Goal: Entertainment & Leisure: Consume media (video, audio)

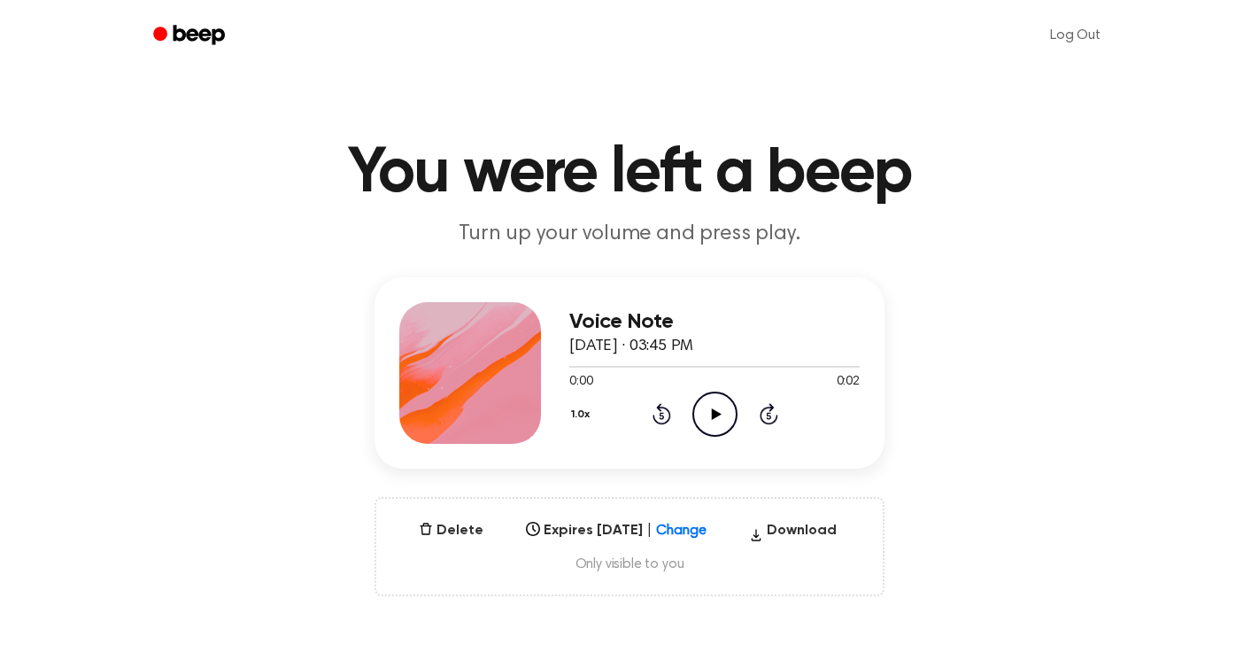
click at [714, 403] on icon "Play Audio" at bounding box center [714, 413] width 45 height 45
click at [715, 405] on icon "Play Audio" at bounding box center [714, 413] width 45 height 45
click at [701, 417] on icon "Play Audio" at bounding box center [714, 413] width 45 height 45
click at [717, 400] on icon "Play Audio" at bounding box center [714, 413] width 45 height 45
click at [715, 403] on icon "Play Audio" at bounding box center [714, 413] width 45 height 45
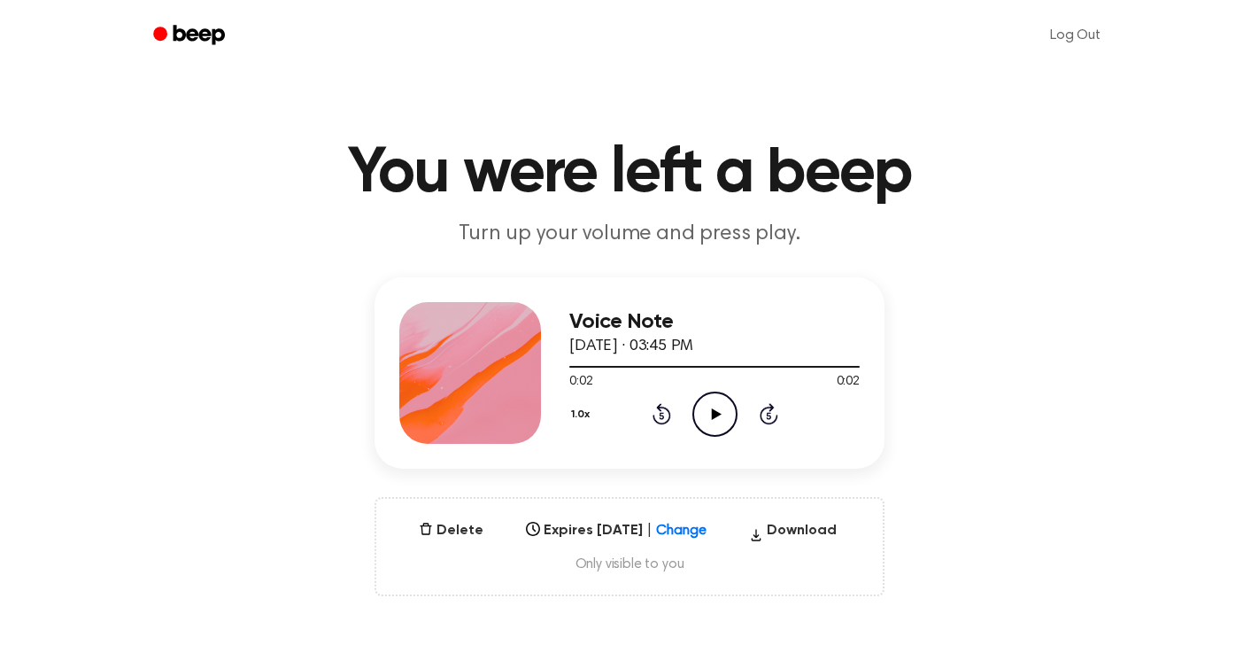
click at [723, 407] on icon "Play Audio" at bounding box center [714, 413] width 45 height 45
click at [718, 414] on icon at bounding box center [716, 414] width 10 height 12
click at [717, 408] on icon "Play Audio" at bounding box center [714, 413] width 45 height 45
